Goal: Transaction & Acquisition: Purchase product/service

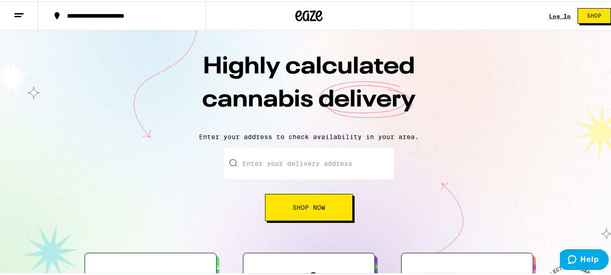
click at [343, 159] on input "Enter your delivery address" at bounding box center [309, 162] width 170 height 32
type input "[STREET_ADDRESS]"
type input "Apt 52"
click at [326, 162] on input "[STREET_ADDRESS]" at bounding box center [309, 162] width 170 height 32
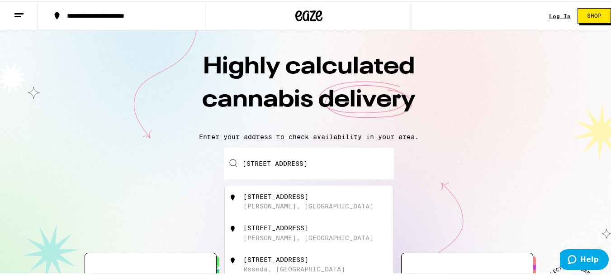
click at [262, 194] on div "[STREET_ADDRESS]" at bounding box center [275, 194] width 65 height 7
type input "[STREET_ADDRESS][PERSON_NAME]"
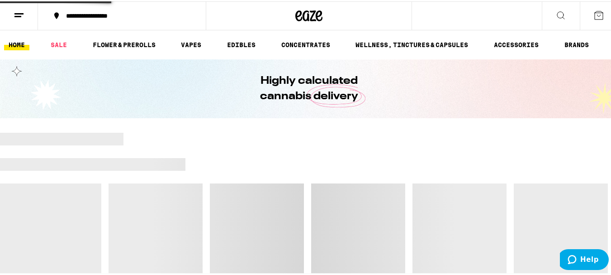
click at [306, 209] on div at bounding box center [307, 251] width 7 height 139
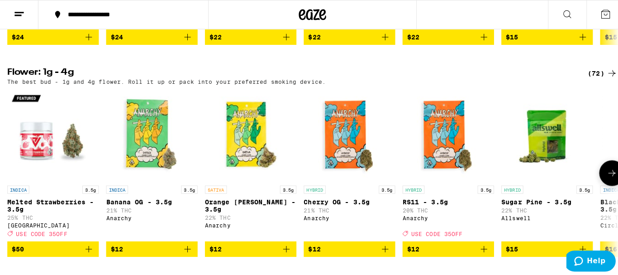
scroll to position [769, 0]
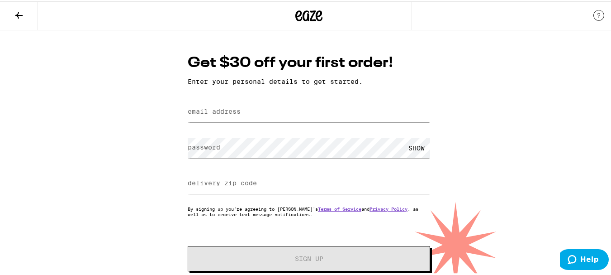
click at [203, 110] on label "email address" at bounding box center [214, 109] width 53 height 7
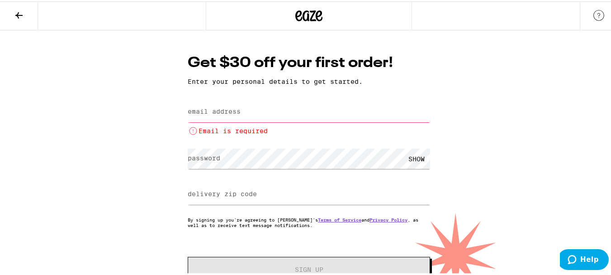
paste input ""Kathryn Masley" <masleyka6779@student.laccd.edu>"
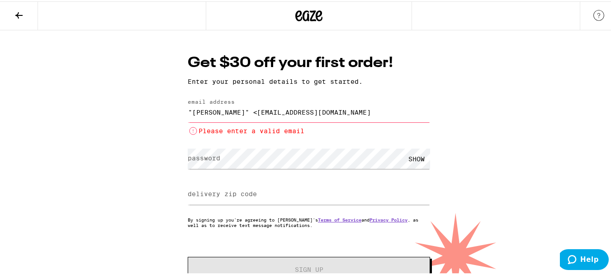
drag, startPoint x: 258, startPoint y: 114, endPoint x: 67, endPoint y: 122, distance: 191.0
click at [67, 122] on div "Get $30 off your first order! Enter your personal details to get started. email…" at bounding box center [309, 163] width 618 height 268
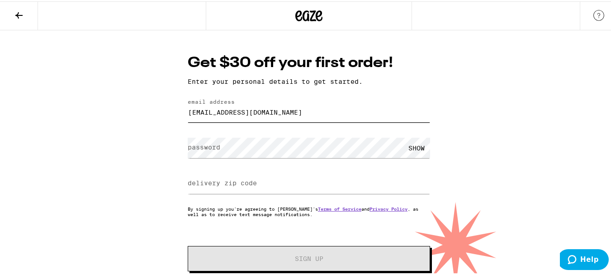
type input "masleyka6779@student.laccd.edu"
click at [499, 121] on div "Get $30 off your first order! Enter your personal details to get started. email…" at bounding box center [309, 157] width 618 height 257
drag, startPoint x: 406, startPoint y: 153, endPoint x: 413, endPoint y: 146, distance: 10.2
click at [412, 147] on div "SHOW" at bounding box center [416, 146] width 27 height 20
click at [253, 182] on label "delivery zip code" at bounding box center [222, 181] width 69 height 7
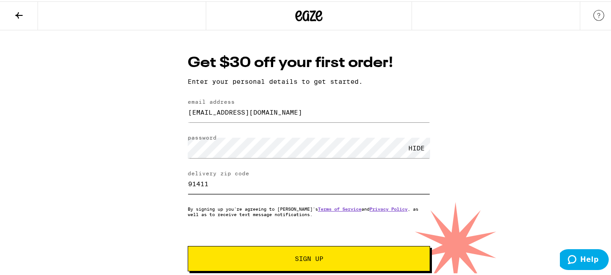
type input "91411"
drag, startPoint x: 527, startPoint y: 159, endPoint x: 530, endPoint y: 154, distance: 5.3
click at [528, 159] on div "Get $30 off your first order! Enter your personal details to get started. email…" at bounding box center [309, 157] width 618 height 257
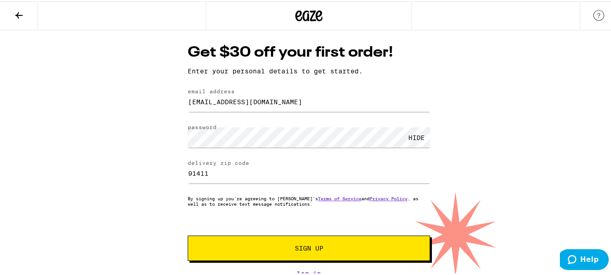
scroll to position [14, 0]
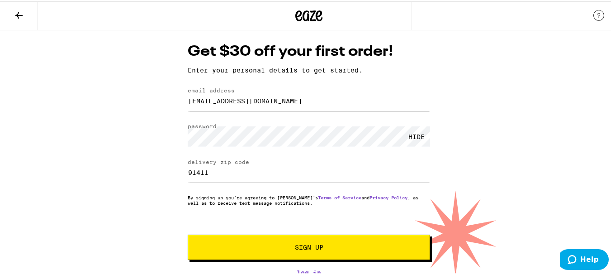
click at [295, 245] on span "Sign Up" at bounding box center [309, 245] width 28 height 6
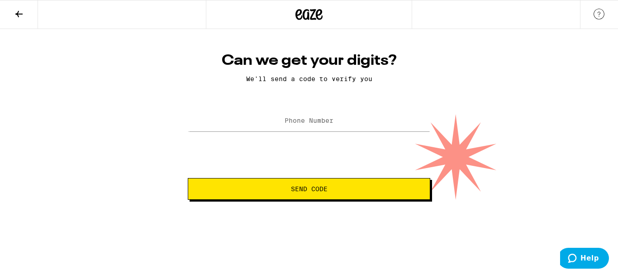
click at [292, 186] on span "Send Code" at bounding box center [309, 188] width 37 height 6
drag, startPoint x: 290, startPoint y: 96, endPoint x: 290, endPoint y: 121, distance: 24.9
click at [290, 98] on div "Can we get your digits? We'll send a code to verify you Phone Number Send Code" at bounding box center [309, 126] width 261 height 148
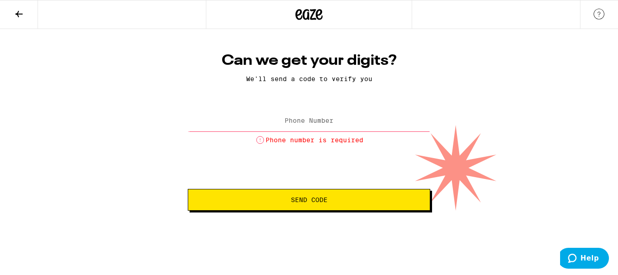
click at [290, 126] on input "Phone Number" at bounding box center [309, 121] width 242 height 20
type input "(908) 752-5106"
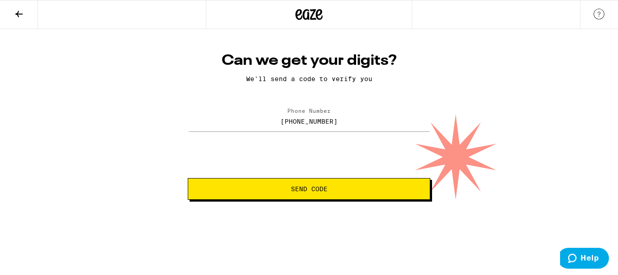
click at [316, 190] on span "Send Code" at bounding box center [309, 188] width 37 height 6
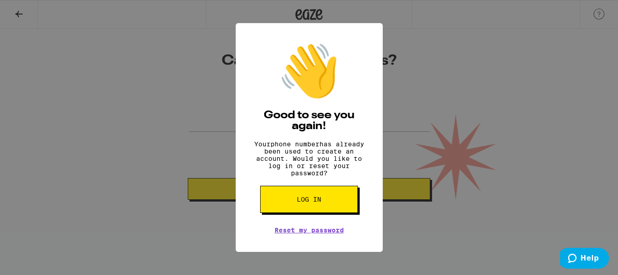
click at [498, 77] on div "👋 Good to see you again! Your phone number has already been used to create an a…" at bounding box center [309, 137] width 618 height 275
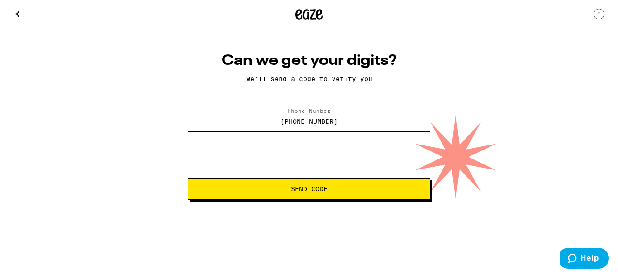
drag, startPoint x: 342, startPoint y: 121, endPoint x: 172, endPoint y: 128, distance: 170.7
click at [172, 128] on div "Can we get your digits? We'll send a code to verify you Phone Number (908) 752-…" at bounding box center [309, 114] width 618 height 171
type input "(818) 538-9445"
click at [338, 195] on button "Send Code" at bounding box center [309, 189] width 242 height 22
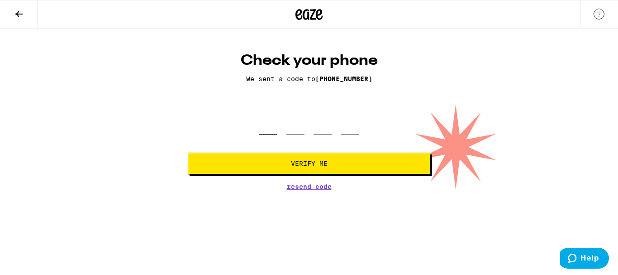
click at [274, 133] on input "tel" at bounding box center [268, 121] width 18 height 27
type input "8"
type input "6"
type input "9"
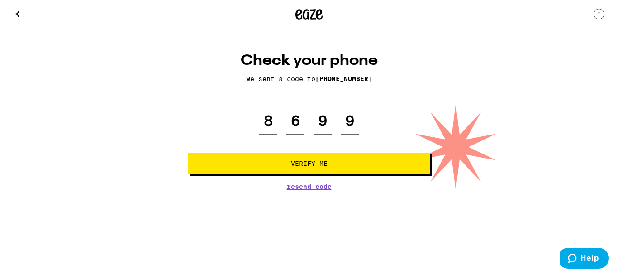
click at [316, 166] on span "Verify Me" at bounding box center [309, 163] width 37 height 6
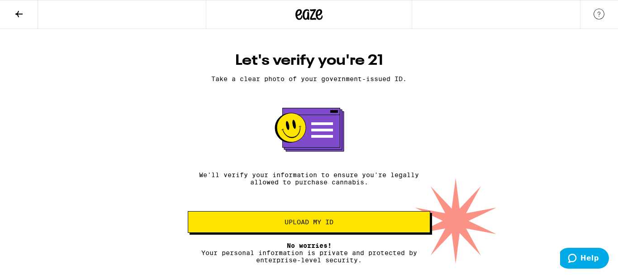
click at [303, 222] on span "Upload my ID" at bounding box center [308, 221] width 49 height 6
